Goal: Find specific page/section: Find specific page/section

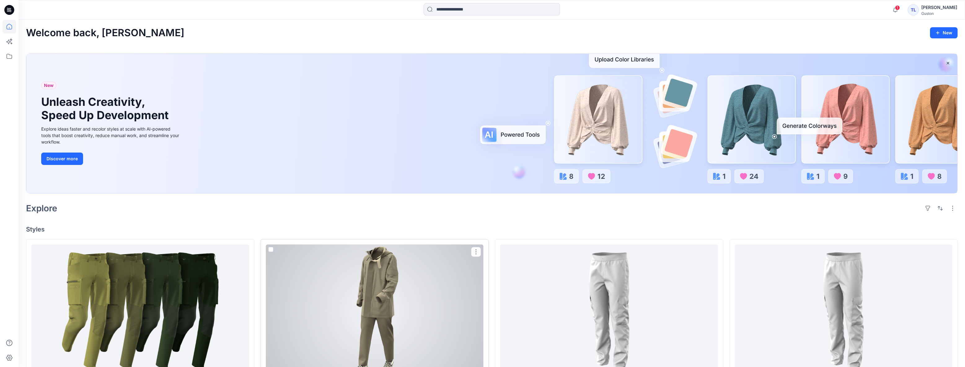
scroll to position [84, 0]
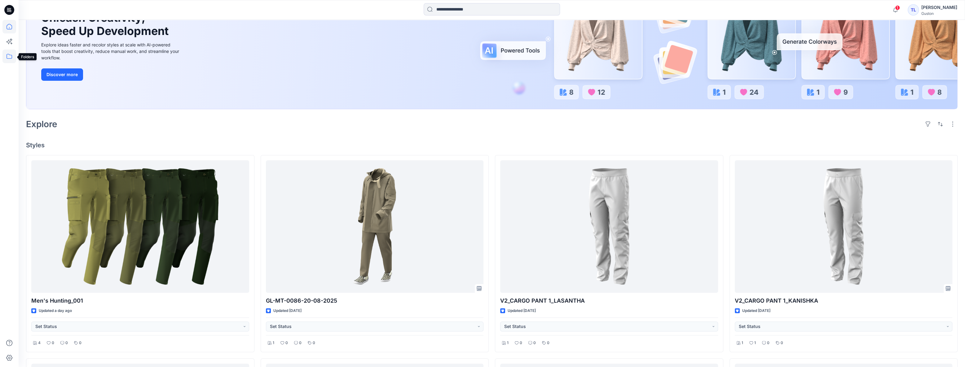
click at [6, 57] on icon at bounding box center [9, 57] width 14 height 14
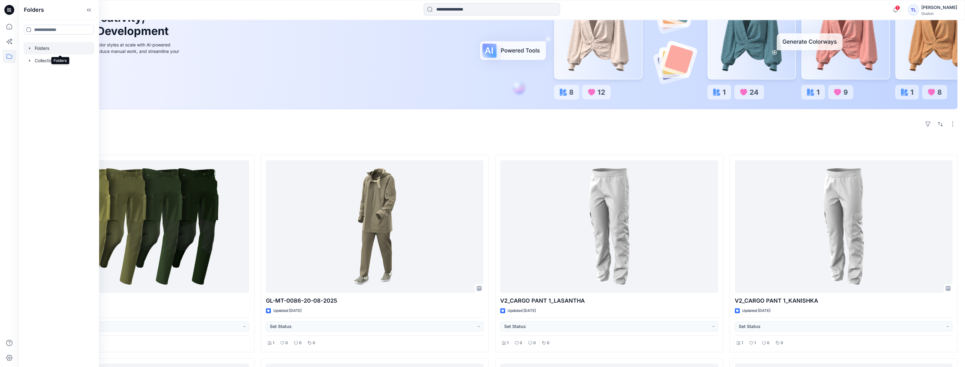
click at [40, 53] on div at bounding box center [59, 48] width 71 height 12
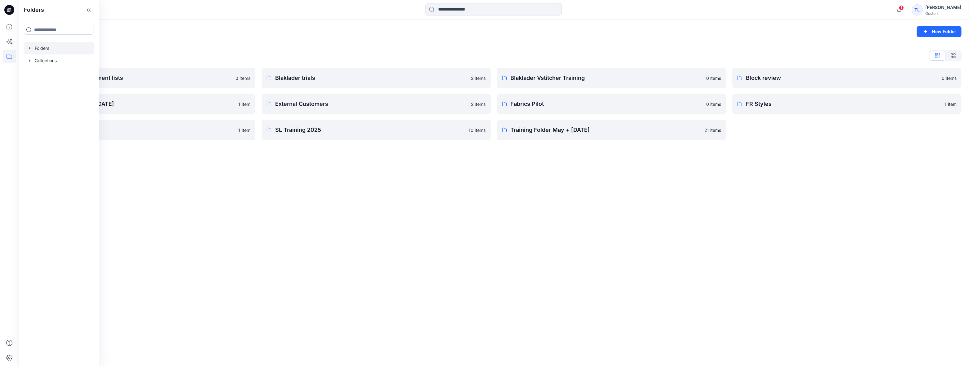
click at [248, 199] on div "Folders New Folder Folders List Avatars and measurement lists 0 items Developme…" at bounding box center [494, 194] width 950 height 348
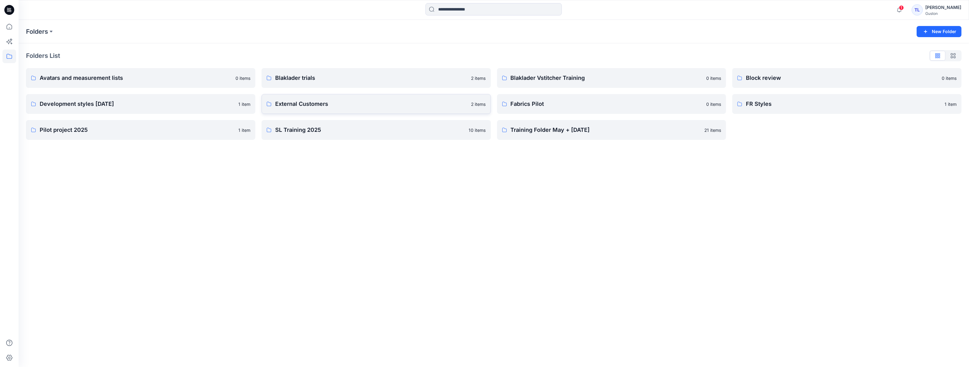
click at [309, 102] on p "External Customers" at bounding box center [371, 104] width 192 height 9
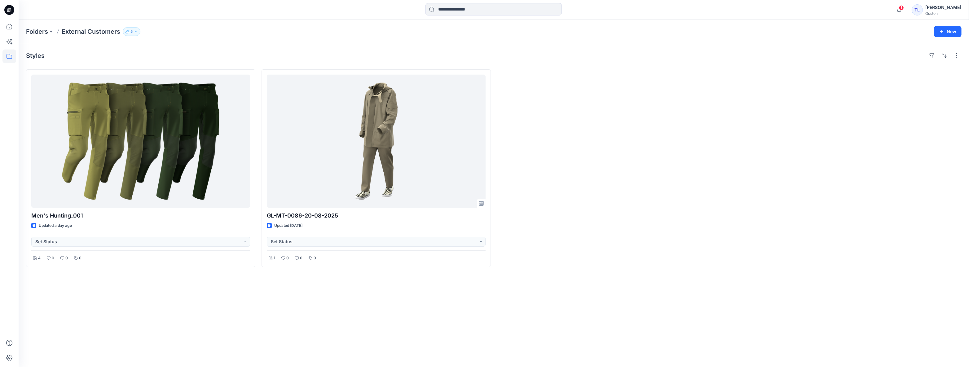
click at [137, 31] on icon "button" at bounding box center [136, 32] width 4 height 4
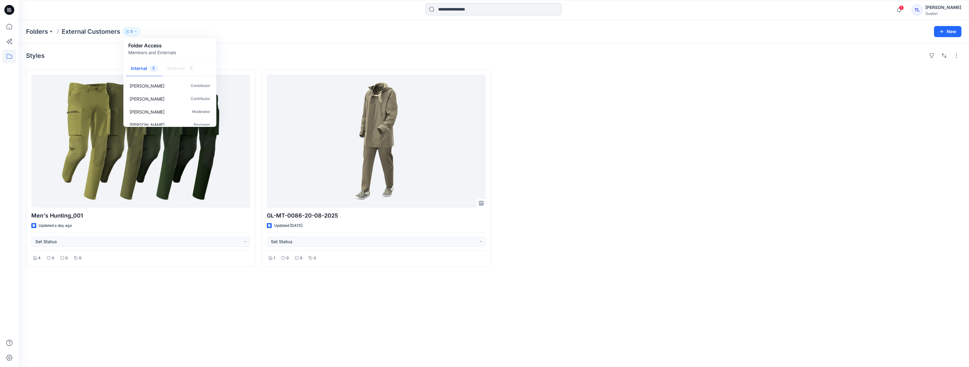
click at [227, 304] on div "Styles Men's Hunting_001 Updated a day ago Set Status 4 0 0 0 GL-MT-0086-20-08-…" at bounding box center [494, 205] width 950 height 324
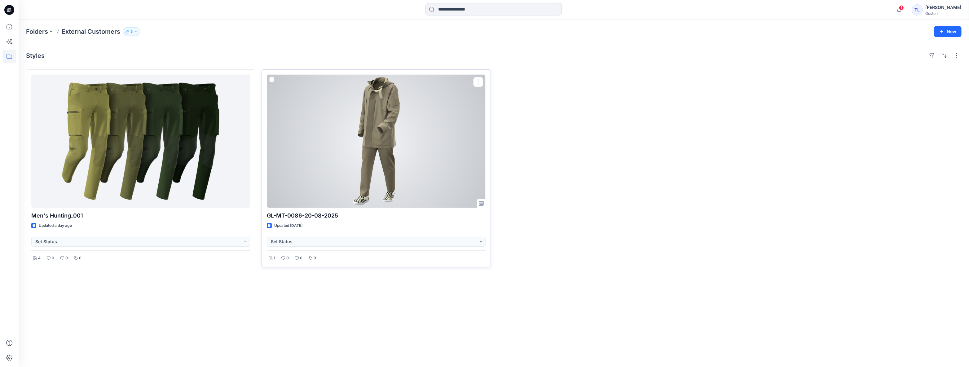
click at [389, 164] on div at bounding box center [376, 141] width 219 height 133
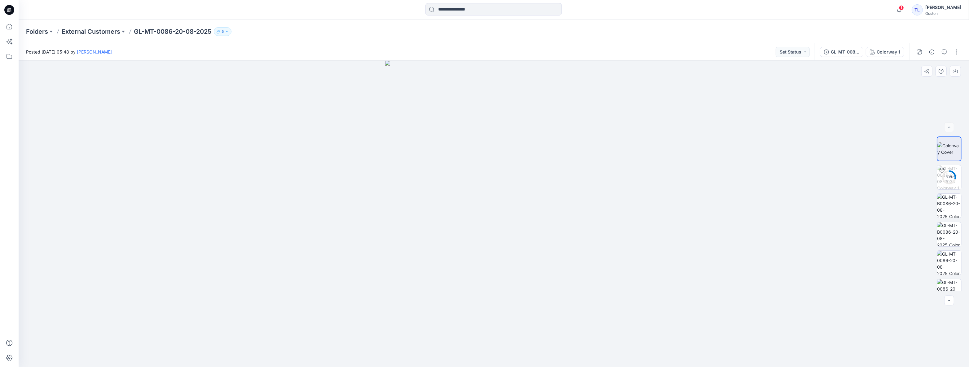
drag, startPoint x: 511, startPoint y: 112, endPoint x: 469, endPoint y: 263, distance: 157.4
click at [477, 270] on img at bounding box center [494, 214] width 218 height 307
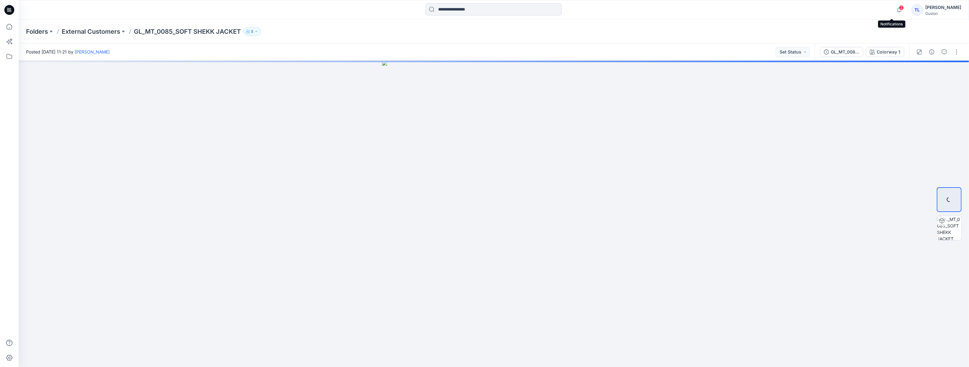
click at [899, 8] on span "2" at bounding box center [901, 7] width 5 height 5
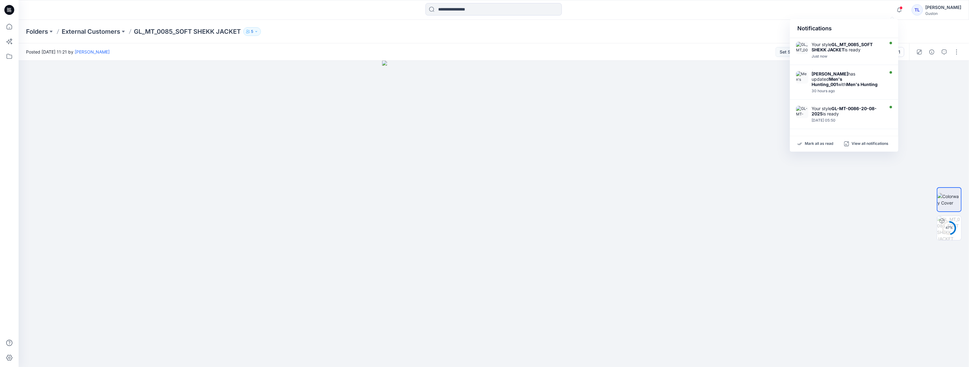
click at [761, 10] on div "Notifications Your style GL_MT_0085_SOFT SHEKK JACKET is ready Just now Kavindu…" at bounding box center [494, 10] width 950 height 14
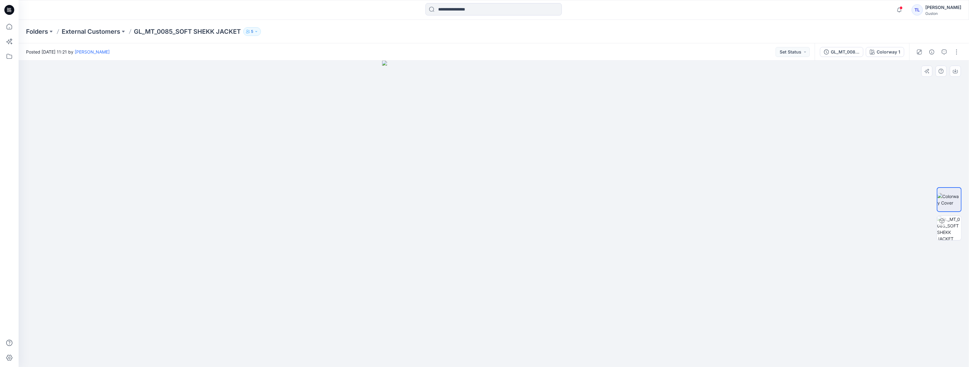
drag, startPoint x: 769, startPoint y: 215, endPoint x: 660, endPoint y: 230, distance: 110.4
click at [660, 230] on div at bounding box center [494, 214] width 950 height 307
drag, startPoint x: 631, startPoint y: 228, endPoint x: 588, endPoint y: 233, distance: 42.7
click at [588, 233] on div at bounding box center [494, 214] width 950 height 307
click at [954, 225] on img at bounding box center [949, 228] width 24 height 24
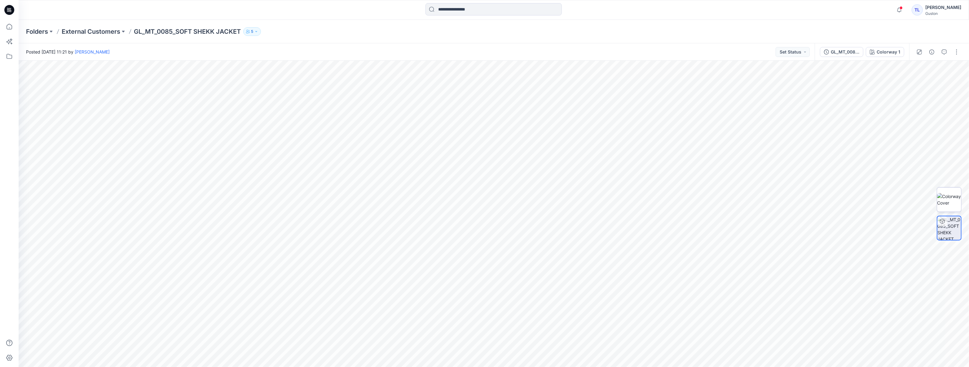
click at [946, 199] on img at bounding box center [949, 199] width 24 height 13
click at [497, 214] on img at bounding box center [493, 214] width 225 height 308
drag, startPoint x: 497, startPoint y: 214, endPoint x: 496, endPoint y: 195, distance: 19.3
click at [496, 195] on img at bounding box center [493, 214] width 225 height 307
drag, startPoint x: 666, startPoint y: 228, endPoint x: 525, endPoint y: 231, distance: 140.7
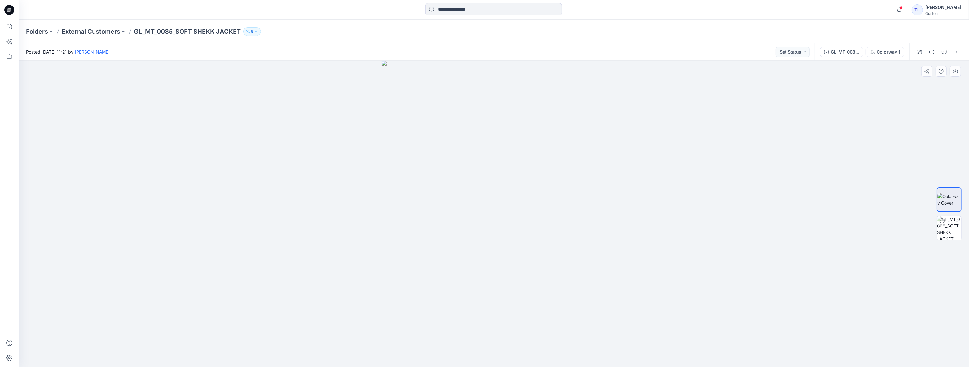
click at [525, 231] on div at bounding box center [494, 214] width 950 height 307
click at [955, 228] on img at bounding box center [949, 228] width 24 height 24
click at [899, 8] on span at bounding box center [900, 7] width 3 height 3
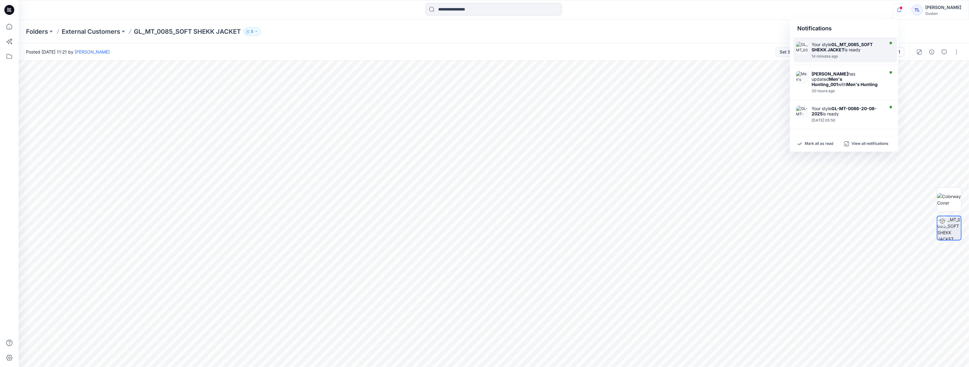
click at [835, 50] on strong "GL_MT_0085_SOFT SHEKK JACKET" at bounding box center [841, 47] width 61 height 11
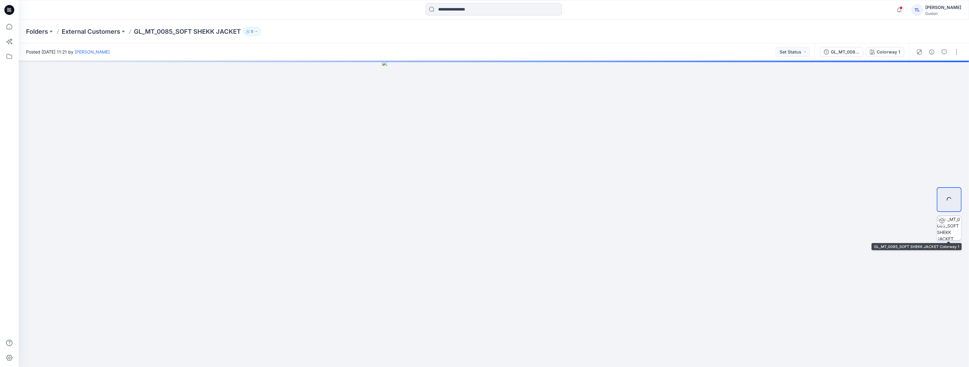
click at [948, 233] on img at bounding box center [949, 228] width 24 height 24
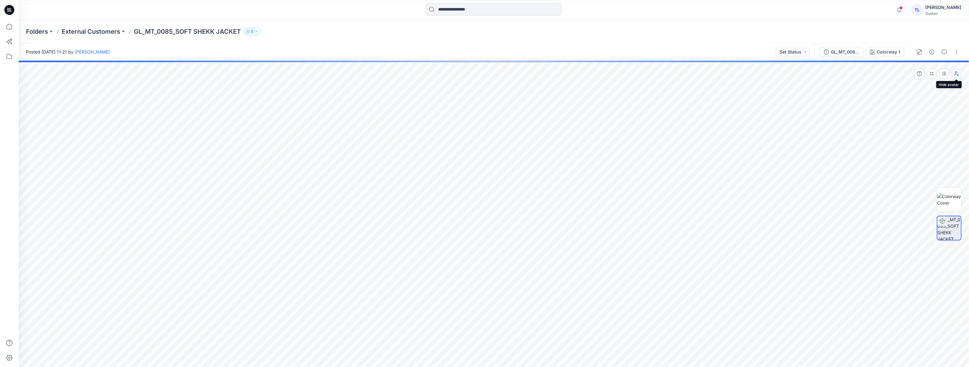
click at [957, 77] on button "button" at bounding box center [957, 74] width 10 height 10
click at [943, 76] on icon "button" at bounding box center [944, 73] width 5 height 5
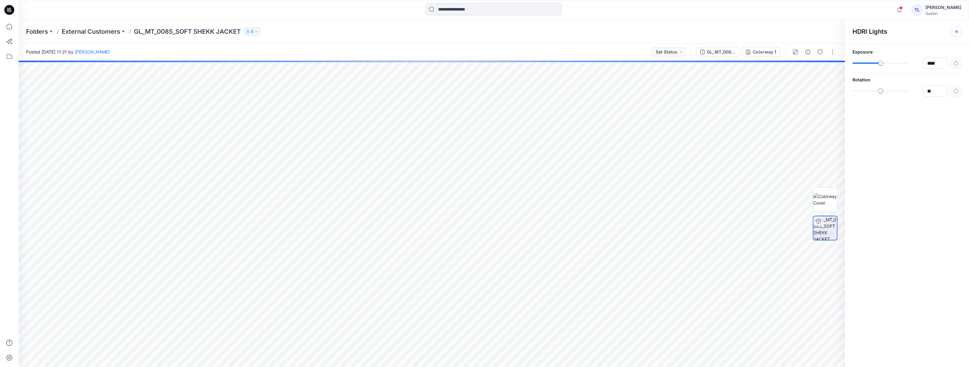
click at [955, 31] on icon "button" at bounding box center [956, 31] width 5 height 5
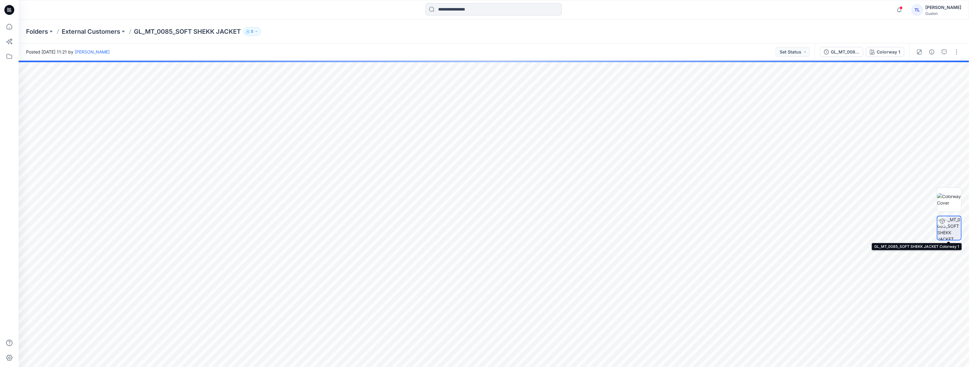
click at [954, 227] on img at bounding box center [949, 229] width 24 height 24
click at [848, 56] on button "GL_MT_0085_SOFT SHEKK JACKET" at bounding box center [841, 52] width 43 height 10
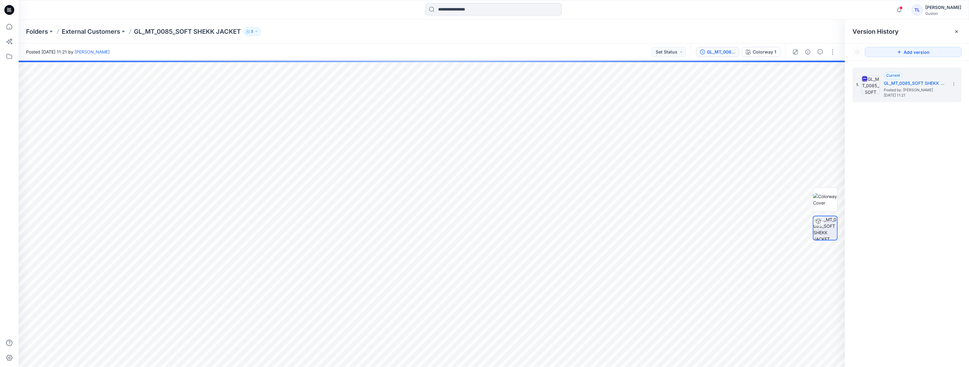
click at [741, 44] on div "GL_MT_0085_SOFT SHEKK JACKET Colorway 1" at bounding box center [738, 51] width 95 height 17
click at [754, 49] on div "Colorway 1" at bounding box center [765, 52] width 24 height 7
click at [673, 51] on button "Set Status" at bounding box center [669, 52] width 34 height 10
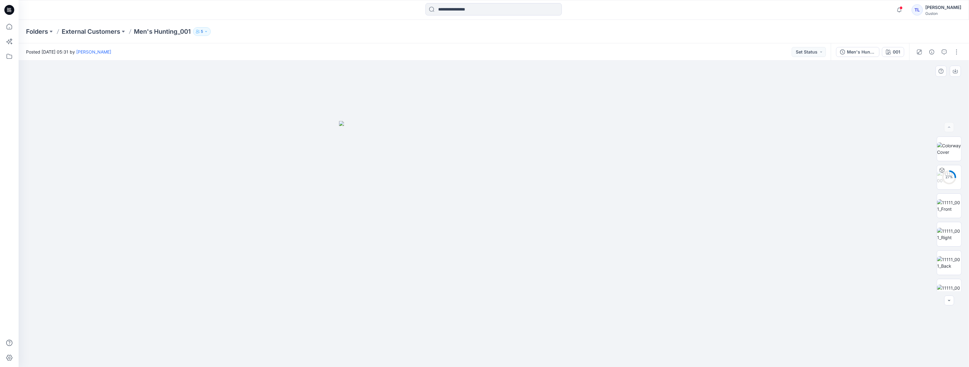
click at [512, 192] on img at bounding box center [494, 244] width 310 height 246
drag, startPoint x: 513, startPoint y: 192, endPoint x: 431, endPoint y: 176, distance: 83.7
click at [554, 199] on img at bounding box center [494, 244] width 310 height 246
drag, startPoint x: 369, startPoint y: 134, endPoint x: 590, endPoint y: 261, distance: 255.4
click at [590, 261] on img at bounding box center [494, 244] width 310 height 246
